Goal: Task Accomplishment & Management: Manage account settings

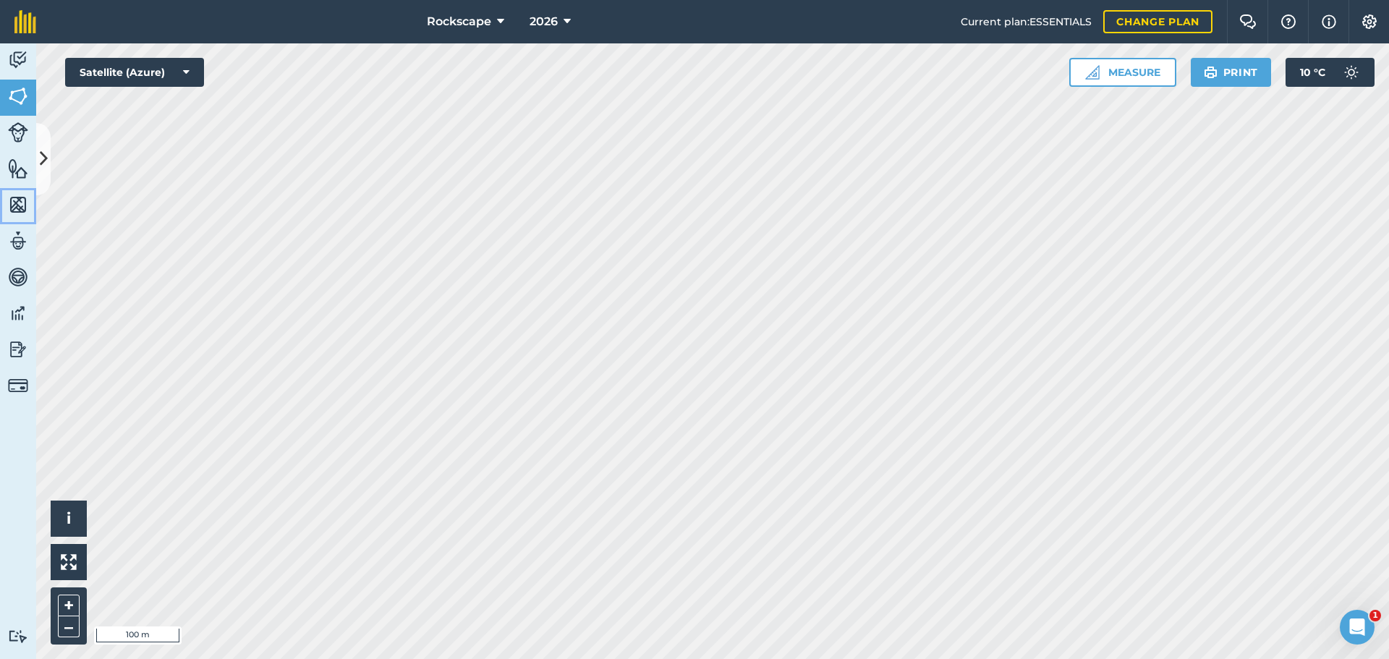
click at [11, 195] on img at bounding box center [18, 205] width 20 height 22
click at [18, 178] on img at bounding box center [18, 169] width 20 height 22
click at [46, 164] on icon at bounding box center [44, 158] width 8 height 25
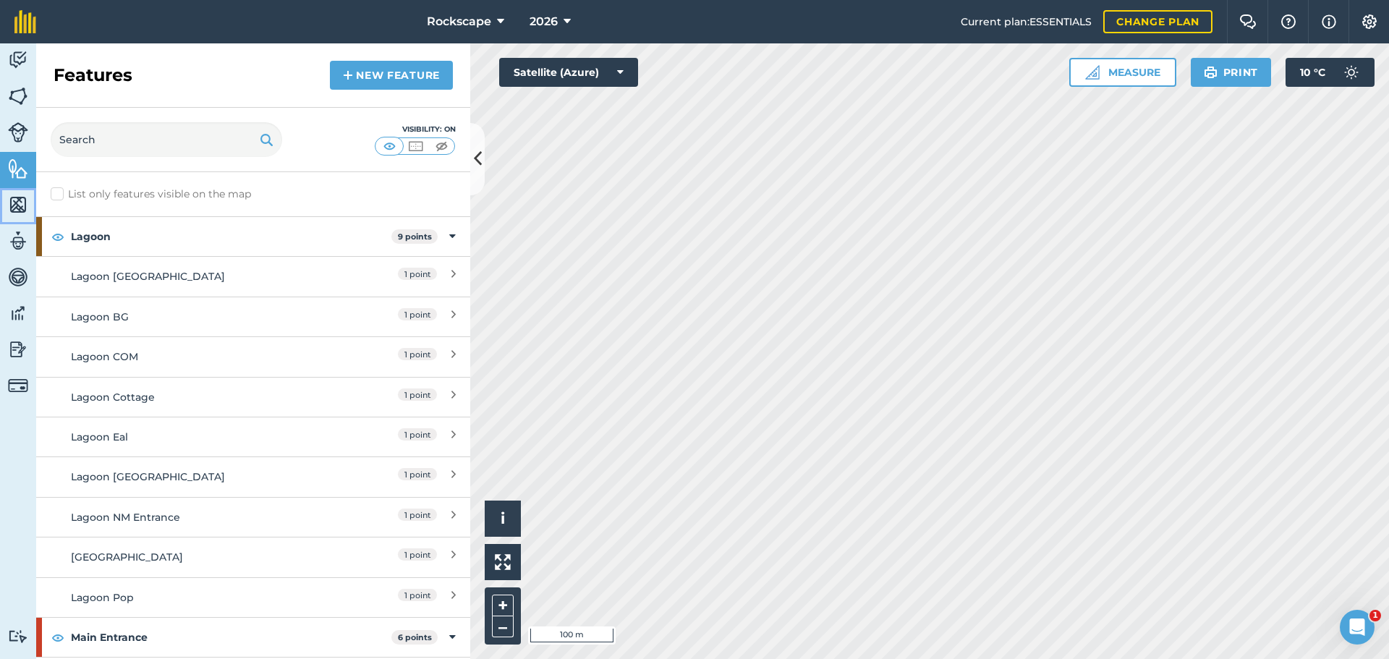
click at [21, 199] on img at bounding box center [18, 205] width 20 height 22
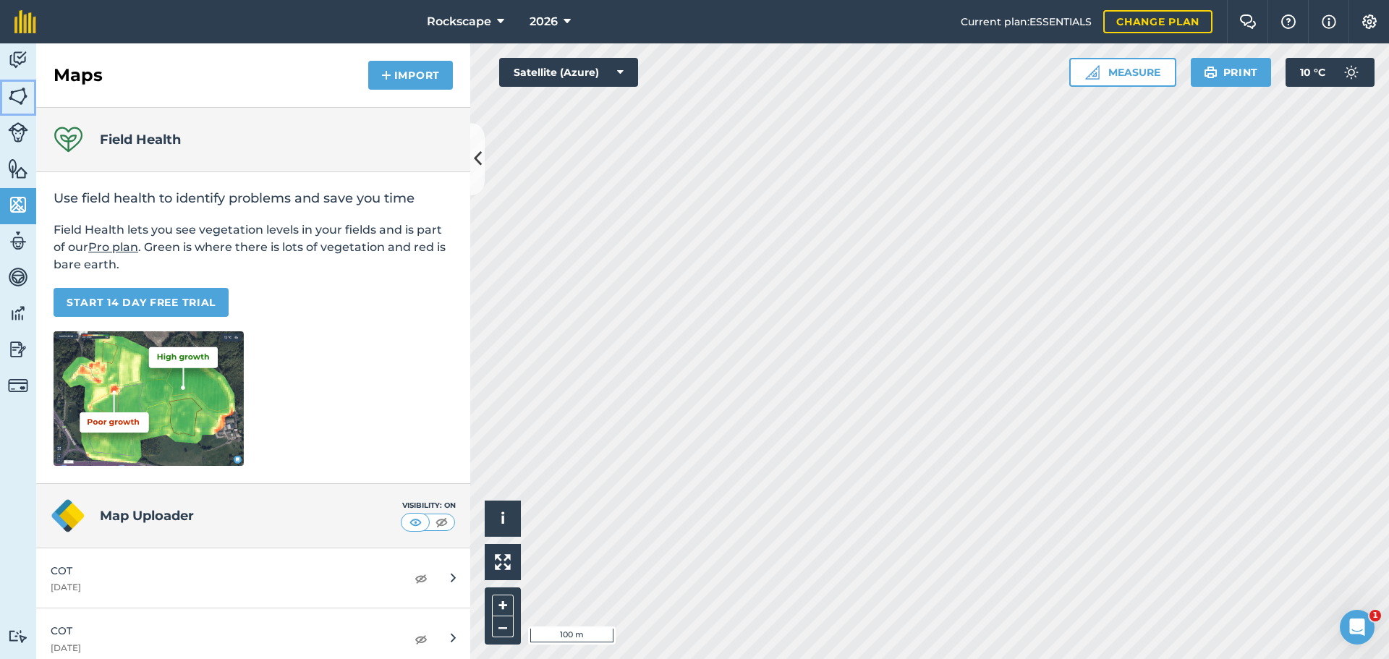
click at [7, 91] on link "Fields" at bounding box center [18, 98] width 36 height 36
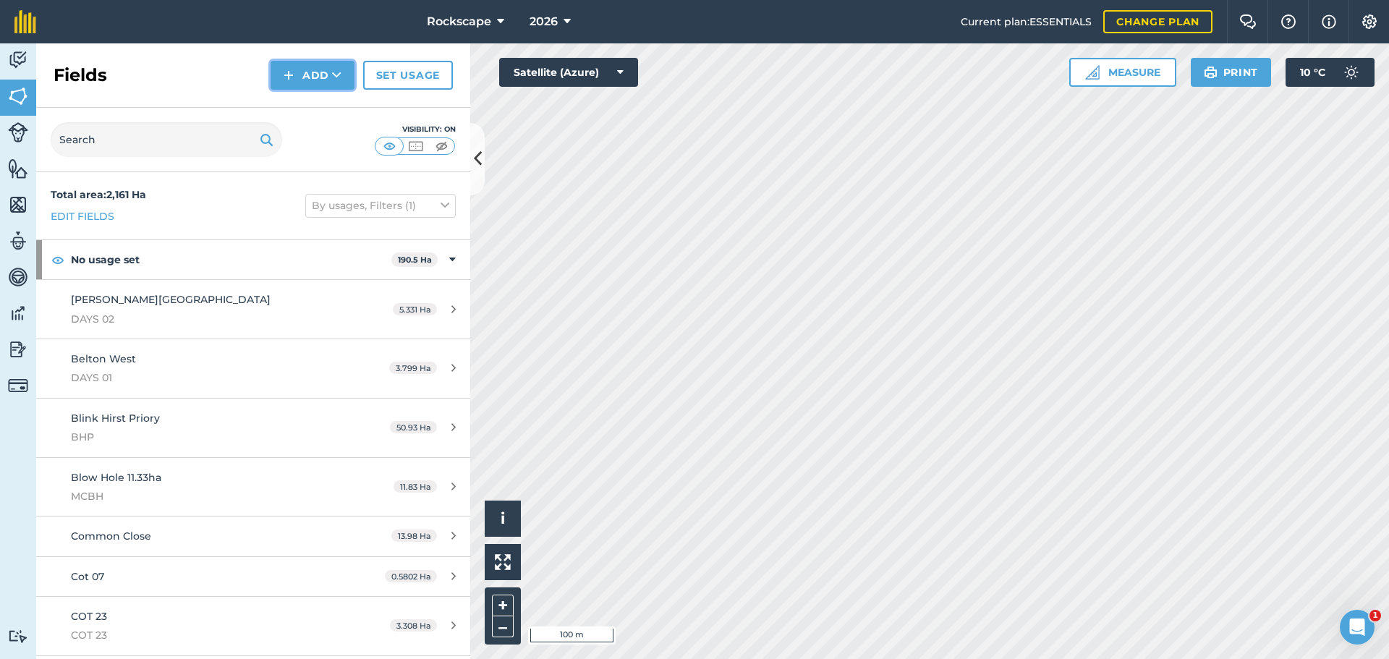
click at [310, 71] on button "Add" at bounding box center [313, 75] width 84 height 29
click at [331, 105] on link "Draw" at bounding box center [313, 108] width 80 height 32
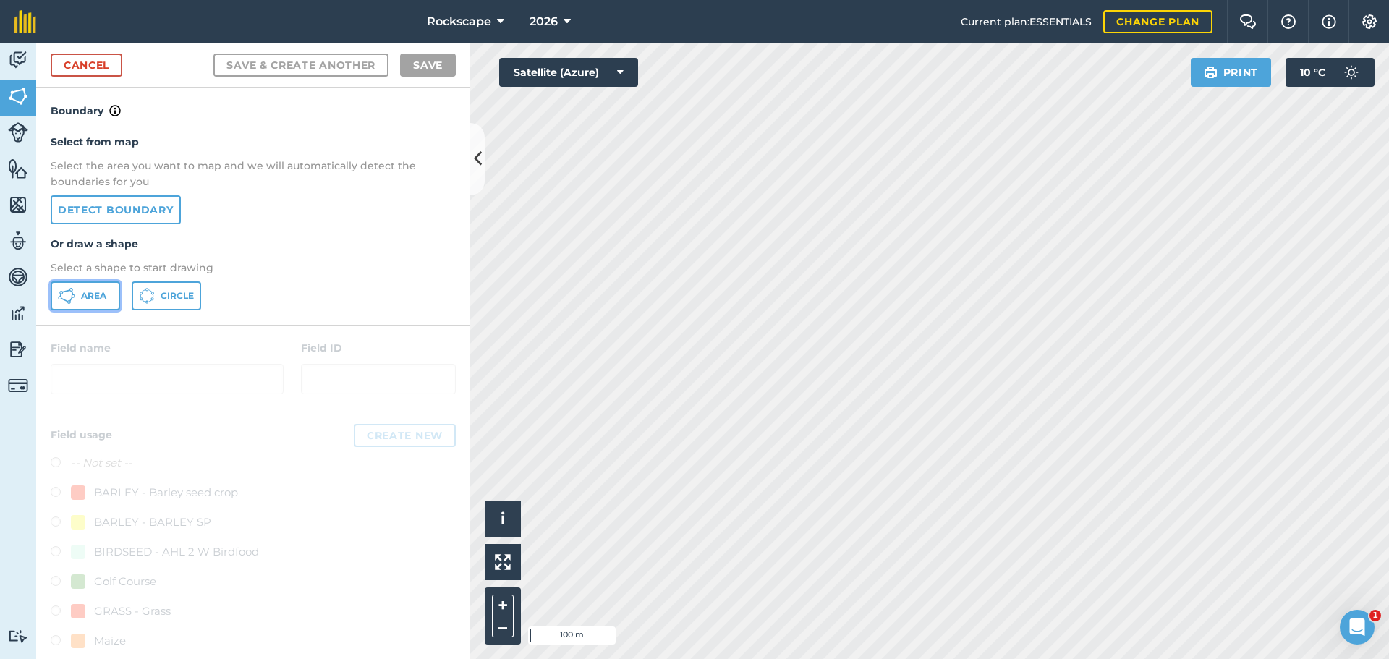
click at [86, 287] on button "Area" at bounding box center [85, 295] width 69 height 29
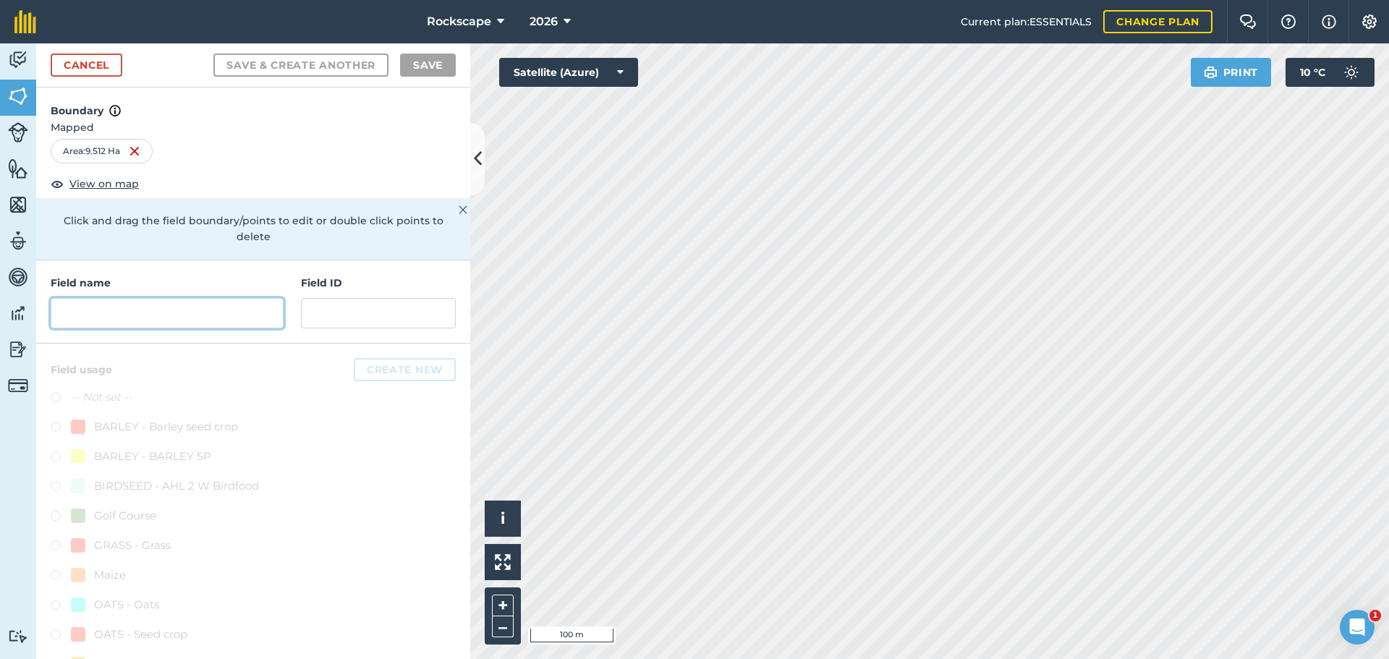
click at [191, 323] on input "text" at bounding box center [167, 313] width 233 height 30
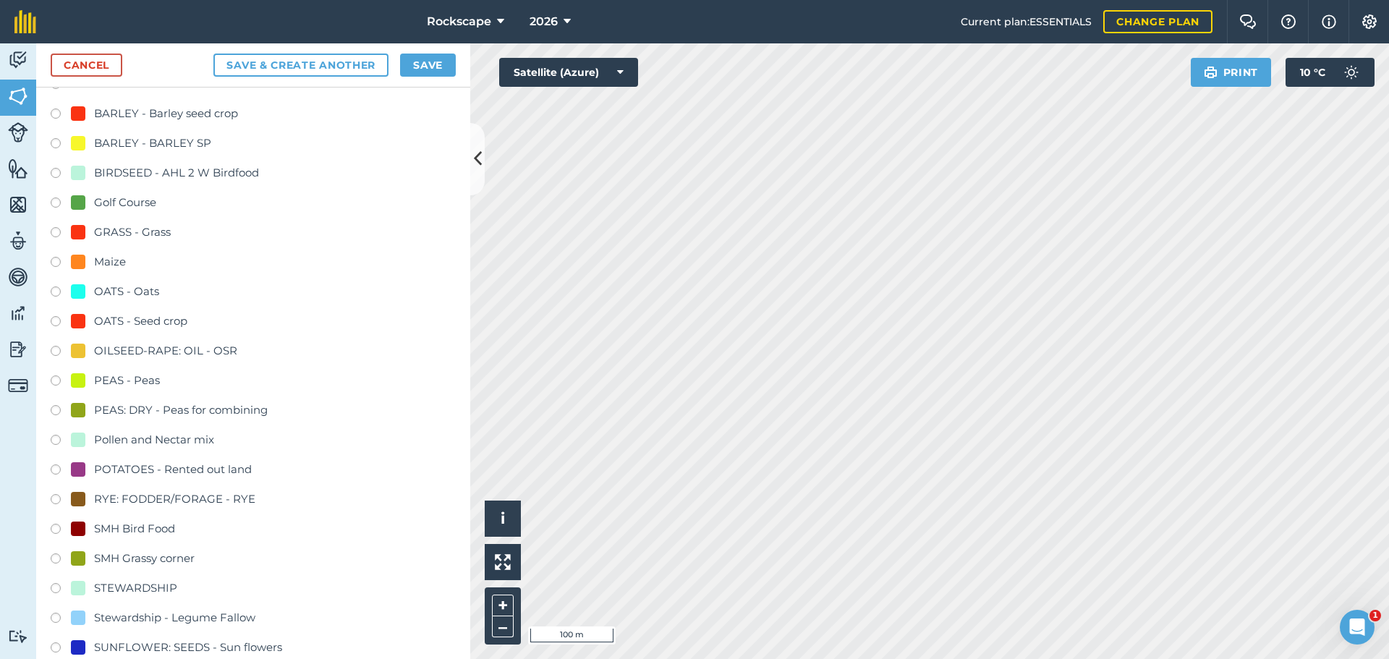
scroll to position [299, 0]
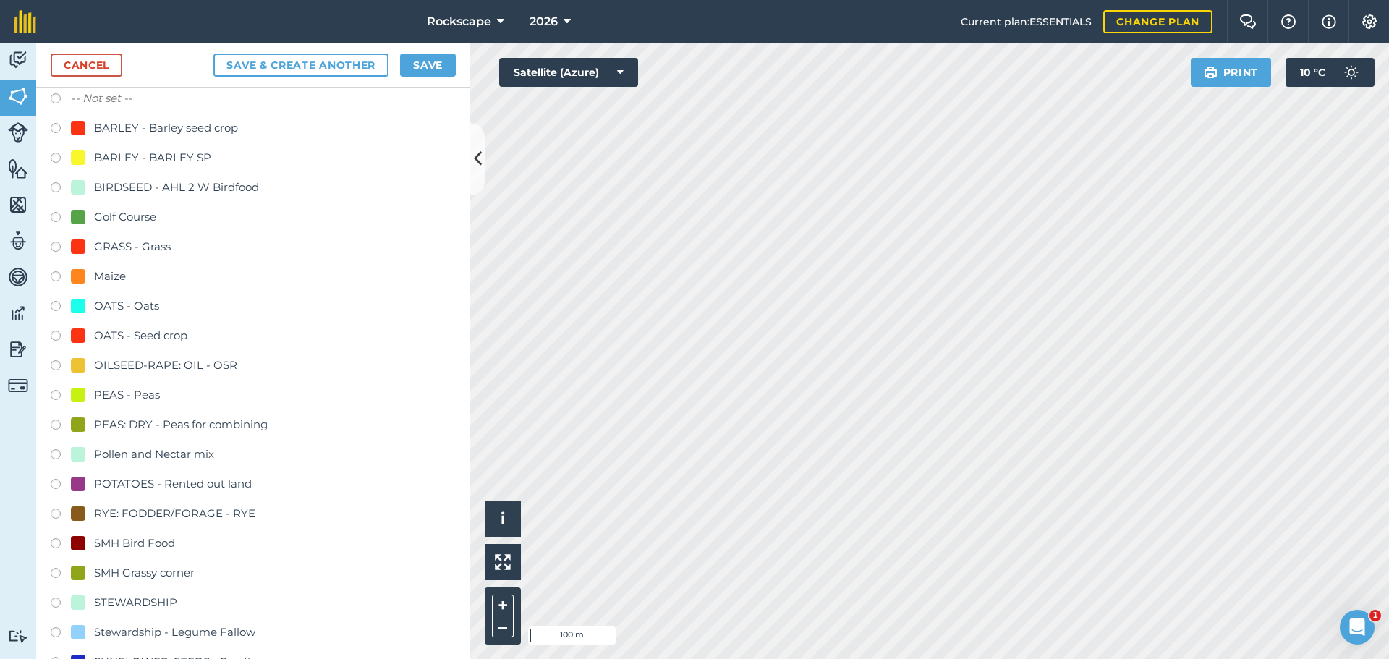
type input "Field D"
click at [105, 272] on div "Maize" at bounding box center [110, 276] width 32 height 17
radio input "true"
click at [412, 64] on button "Save" at bounding box center [428, 65] width 56 height 23
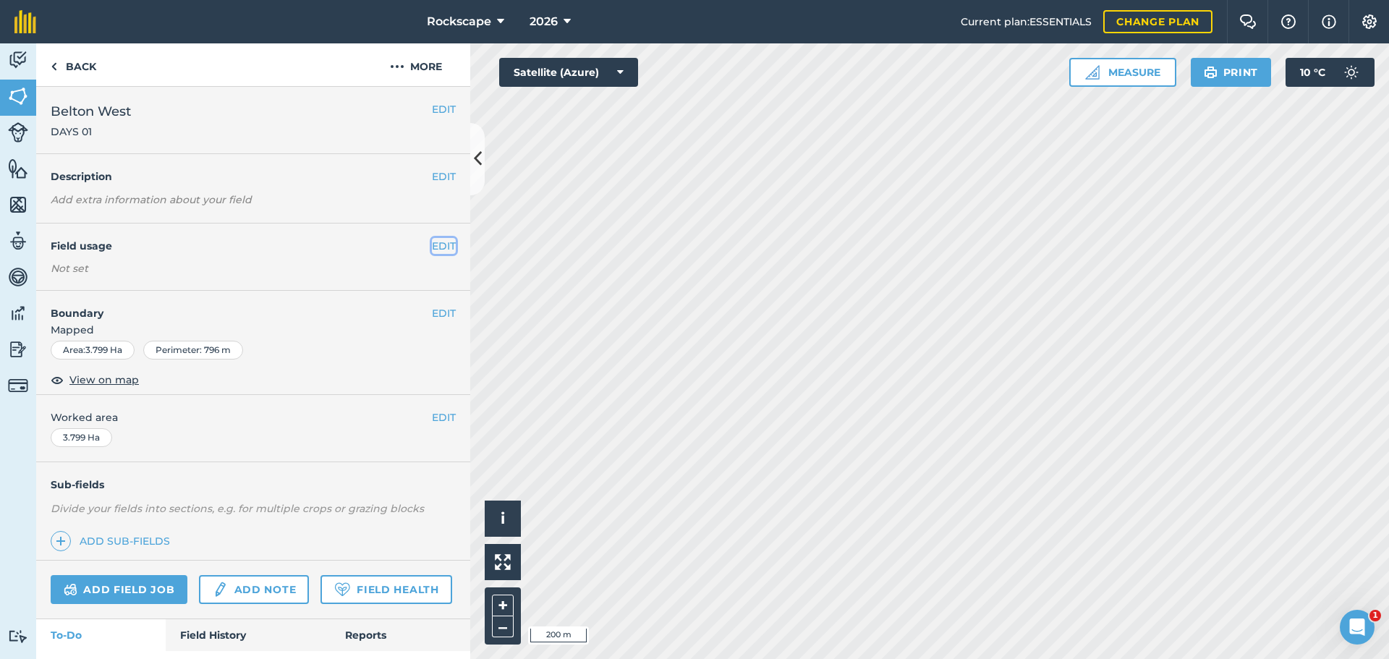
click at [438, 246] on button "EDIT" at bounding box center [444, 246] width 24 height 16
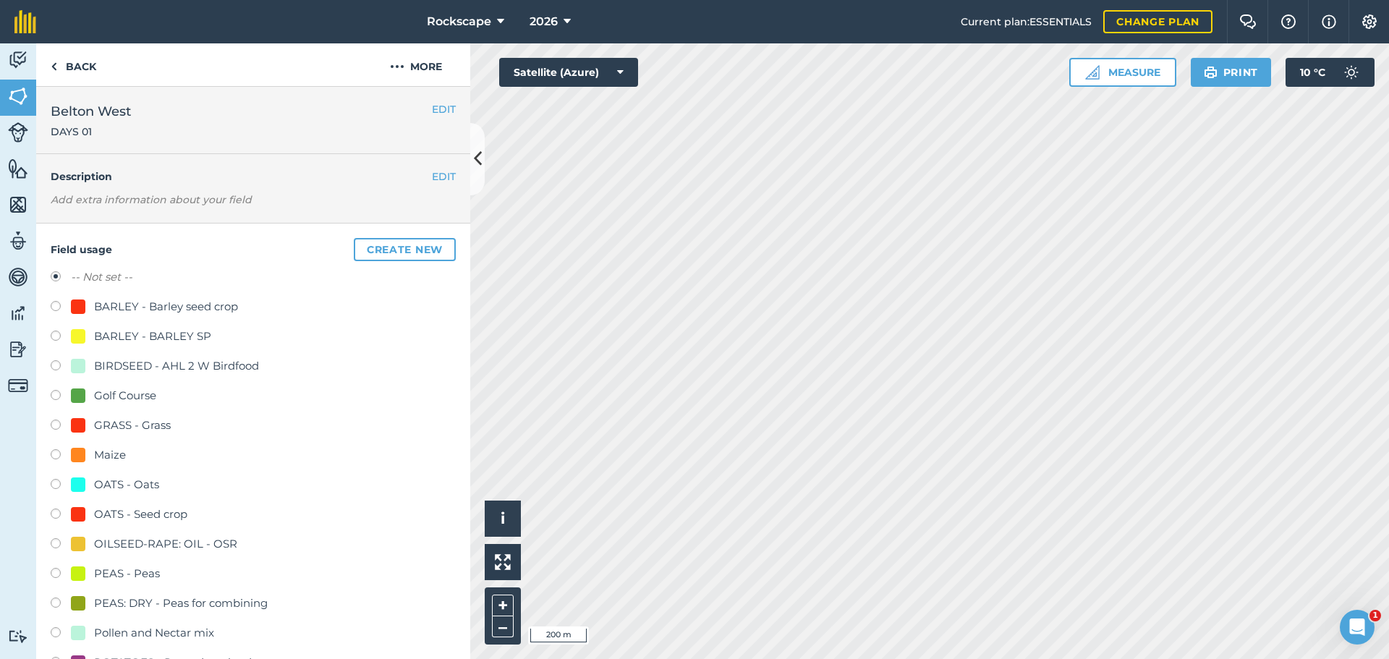
click at [108, 452] on div "Maize" at bounding box center [110, 454] width 32 height 17
radio input "true"
radio input "false"
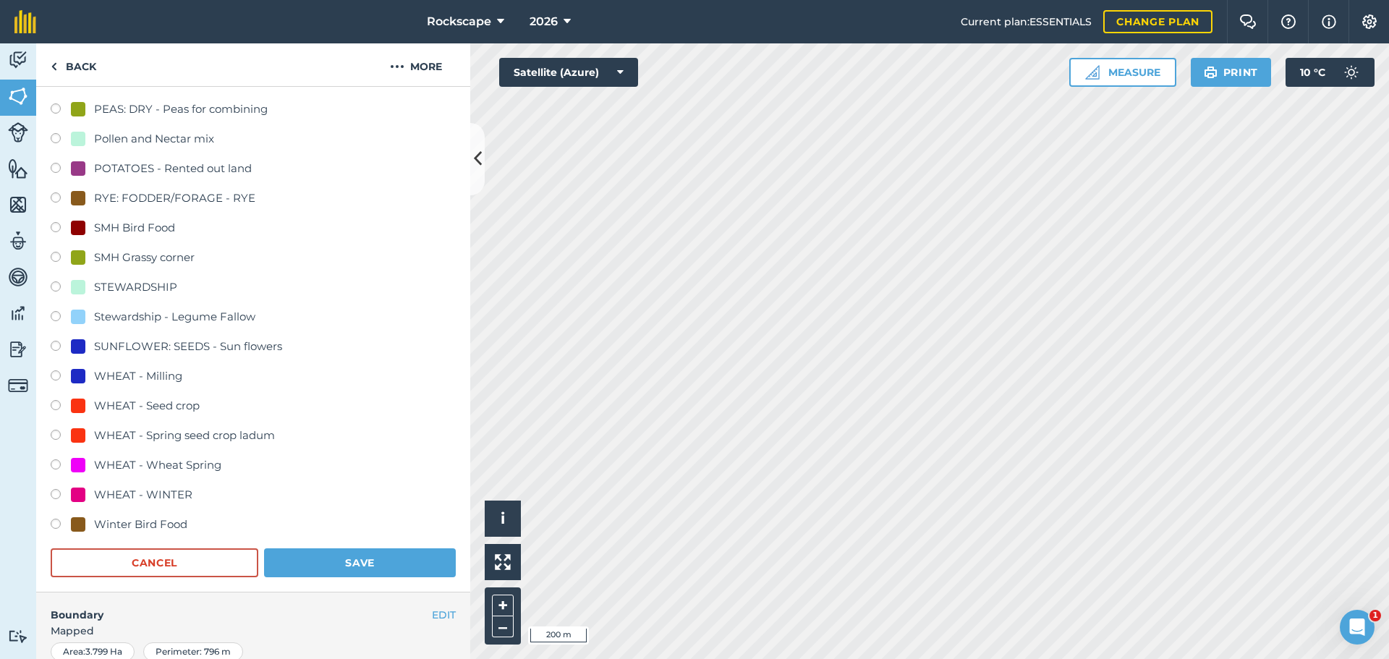
scroll to position [724, 0]
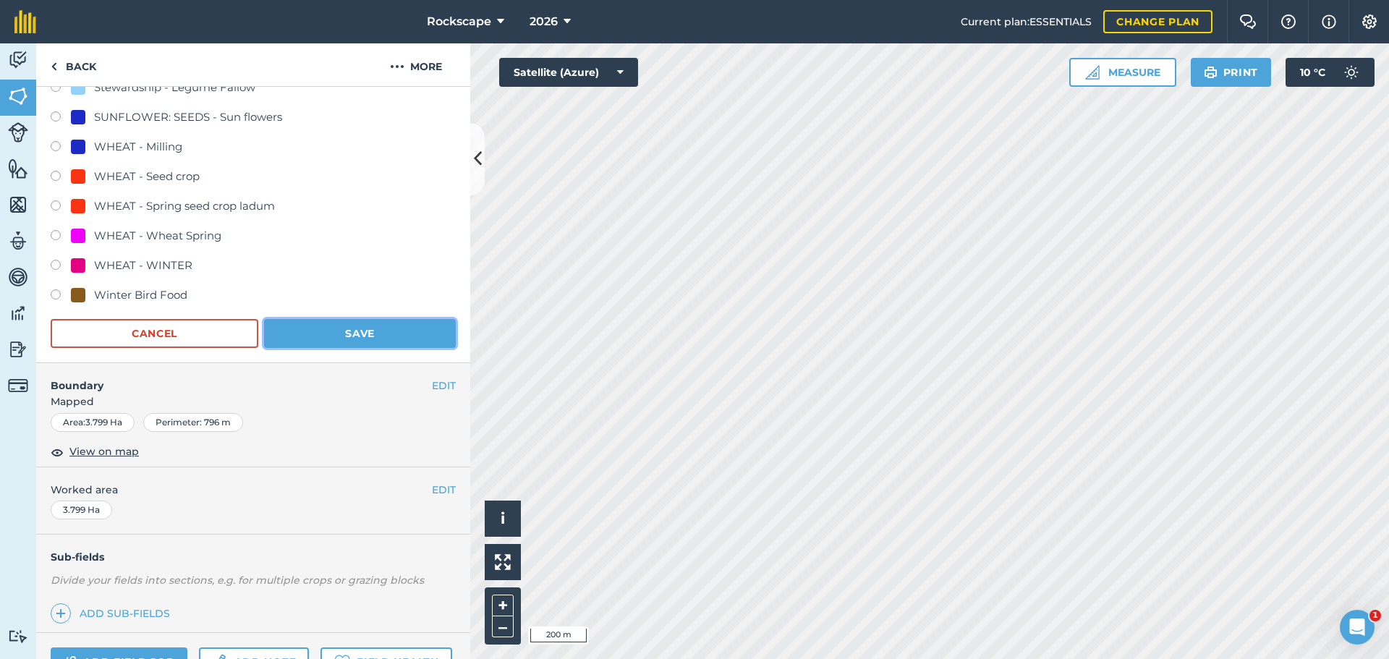
click at [349, 342] on button "Save" at bounding box center [360, 333] width 192 height 29
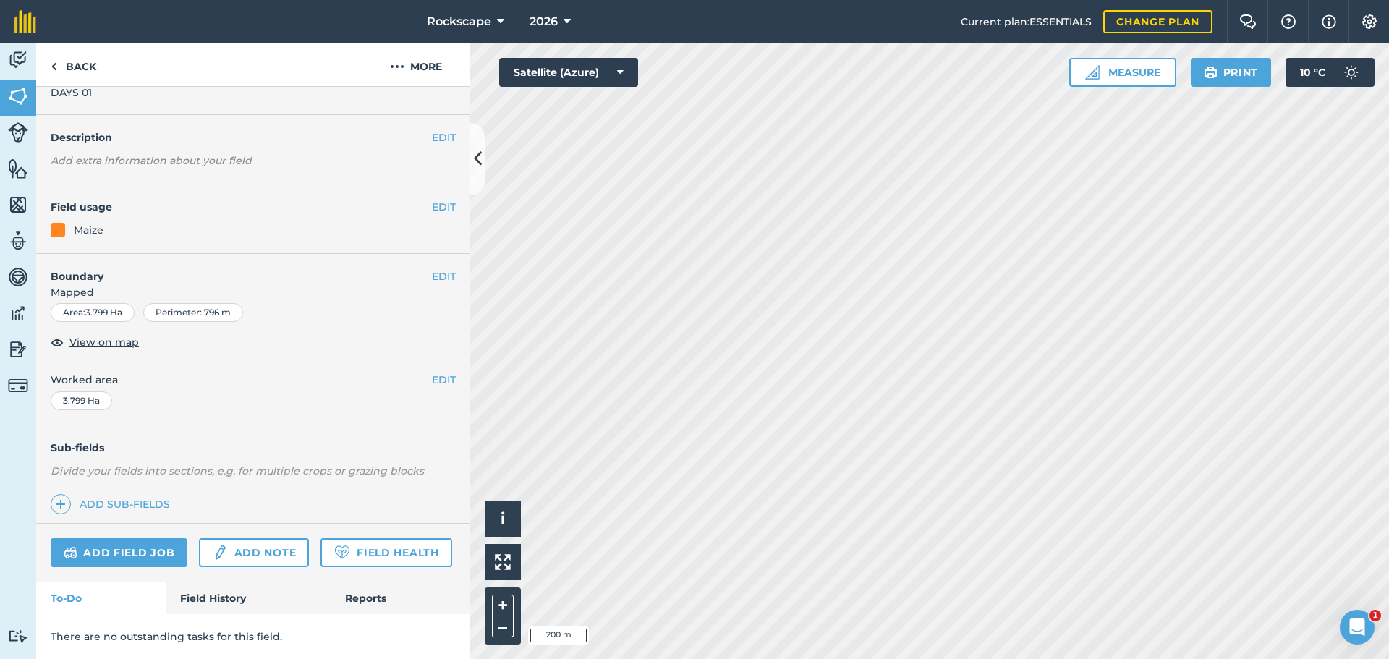
scroll to position [80, 0]
click at [432, 200] on button "EDIT" at bounding box center [444, 208] width 24 height 16
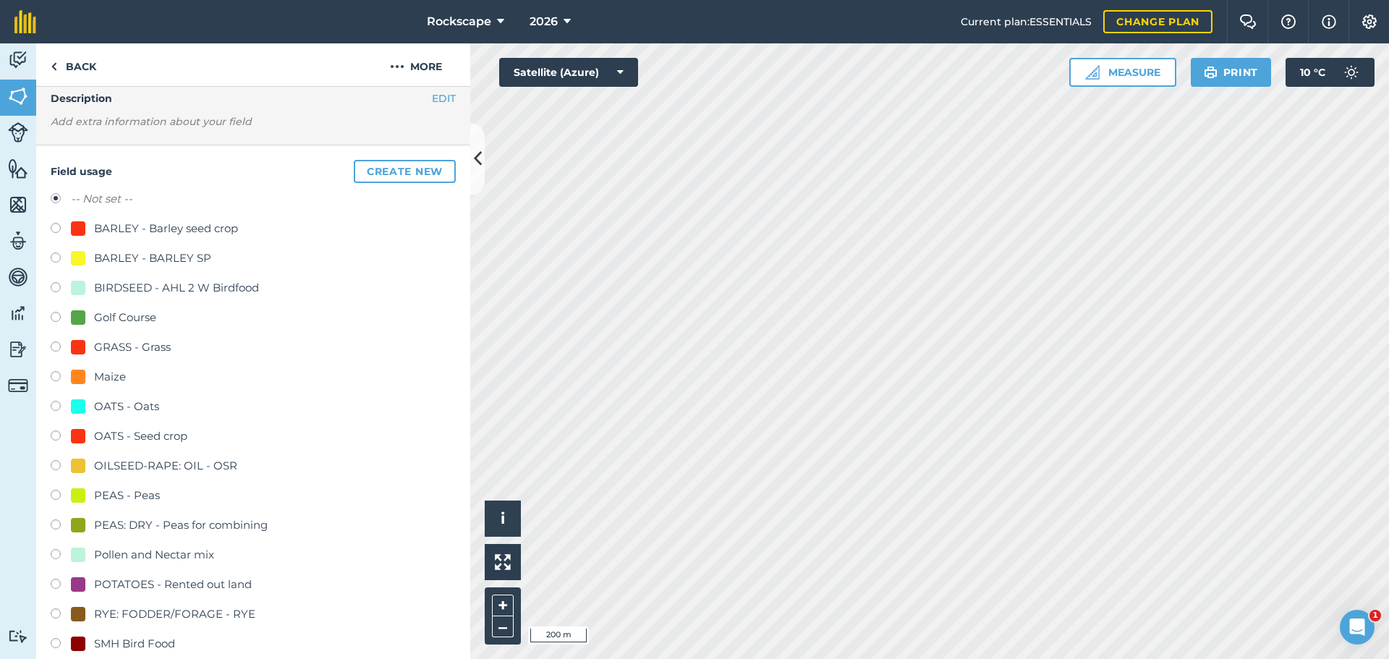
click at [103, 376] on div "Maize" at bounding box center [110, 376] width 32 height 17
radio input "true"
radio input "false"
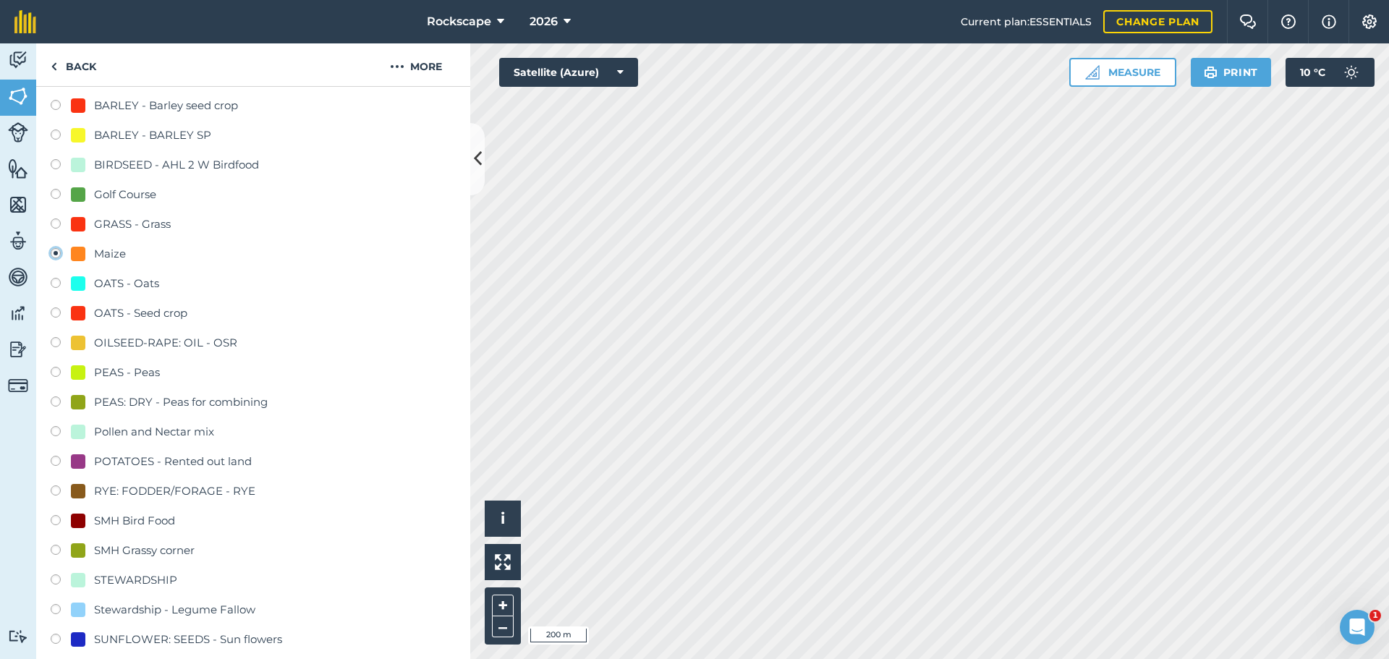
scroll to position [512, 0]
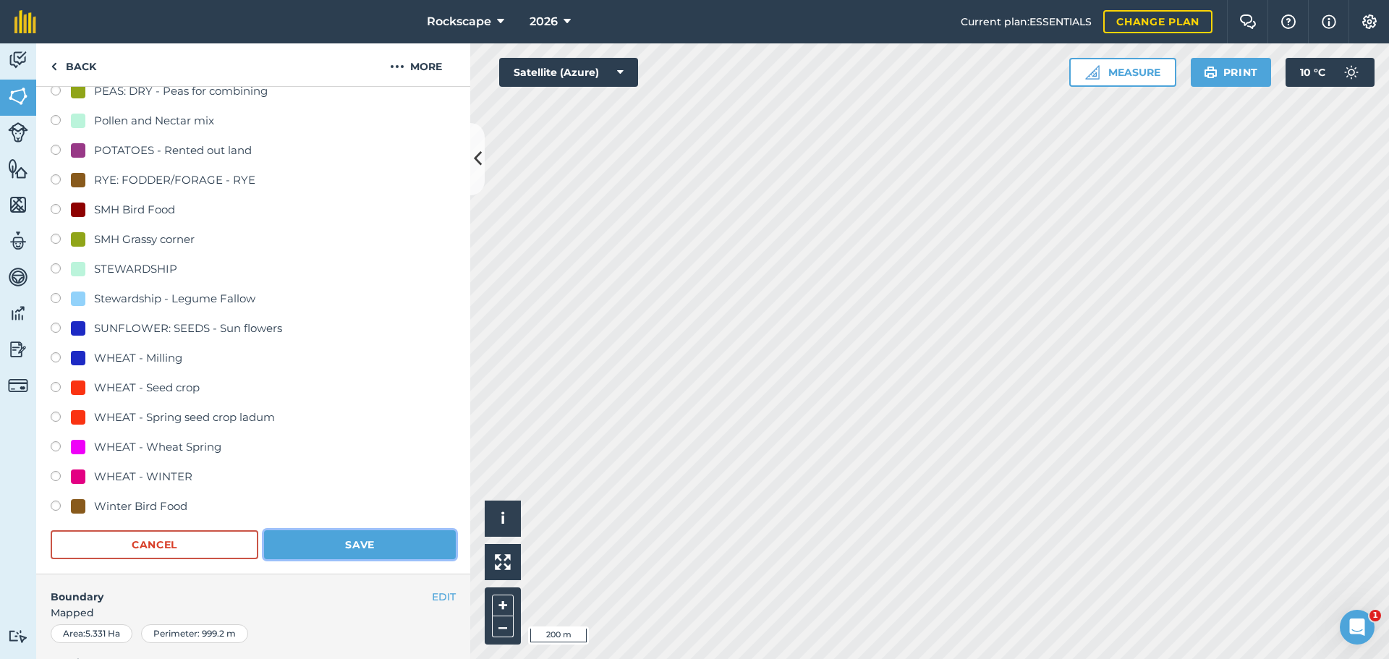
drag, startPoint x: 371, startPoint y: 537, endPoint x: 388, endPoint y: 532, distance: 17.4
click at [373, 535] on button "Save" at bounding box center [360, 544] width 192 height 29
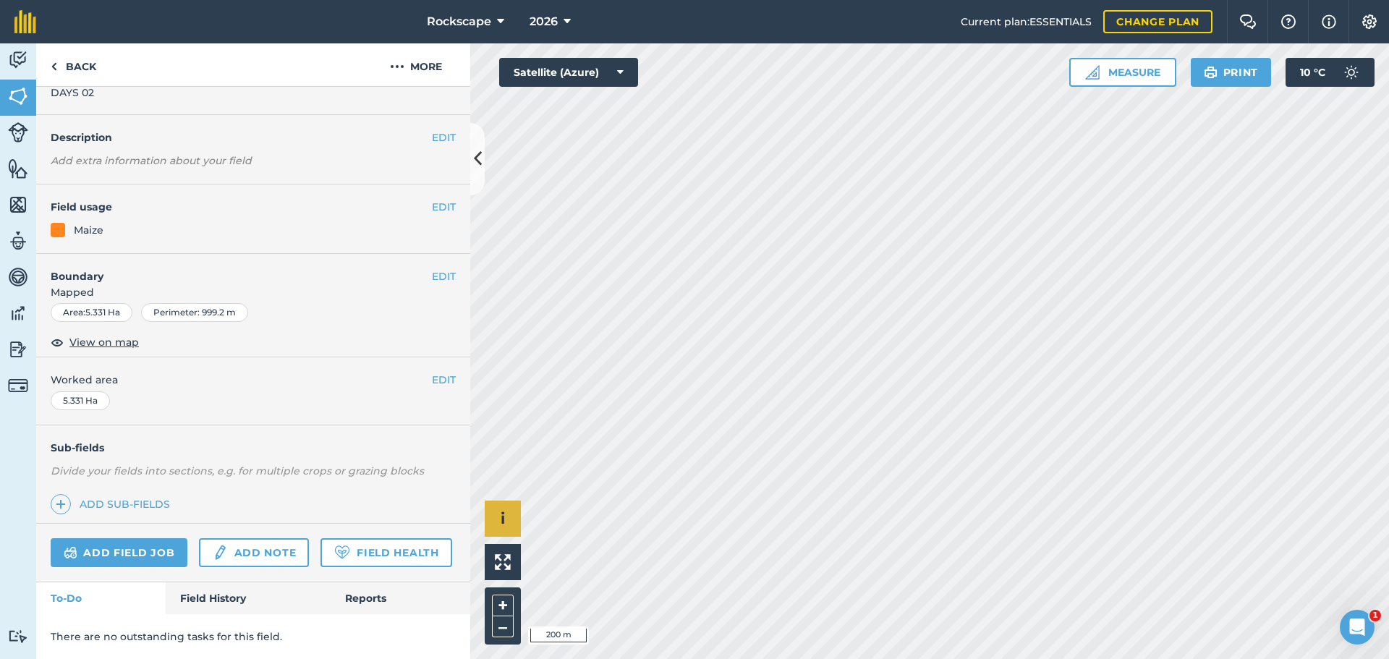
scroll to position [80, 0]
